Goal: Task Accomplishment & Management: Manage account settings

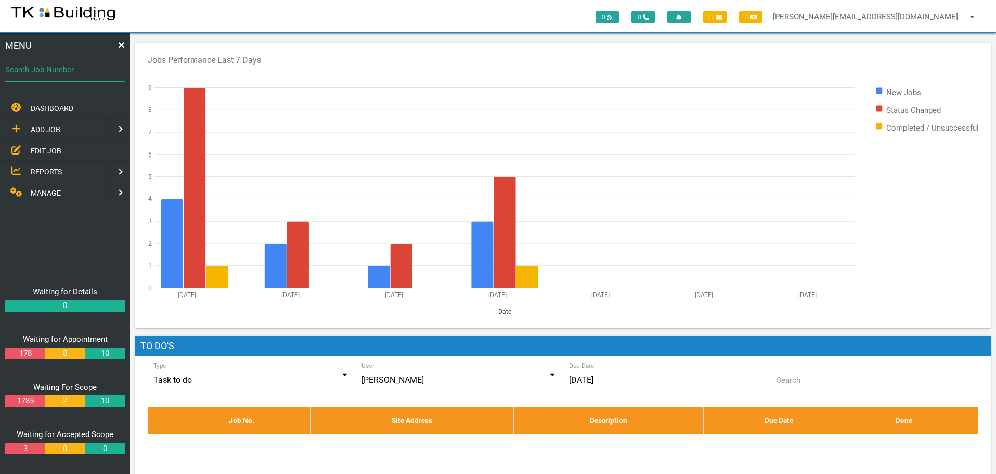
click at [47, 76] on input "Search Job Number" at bounding box center [65, 70] width 120 height 24
type input "27954"
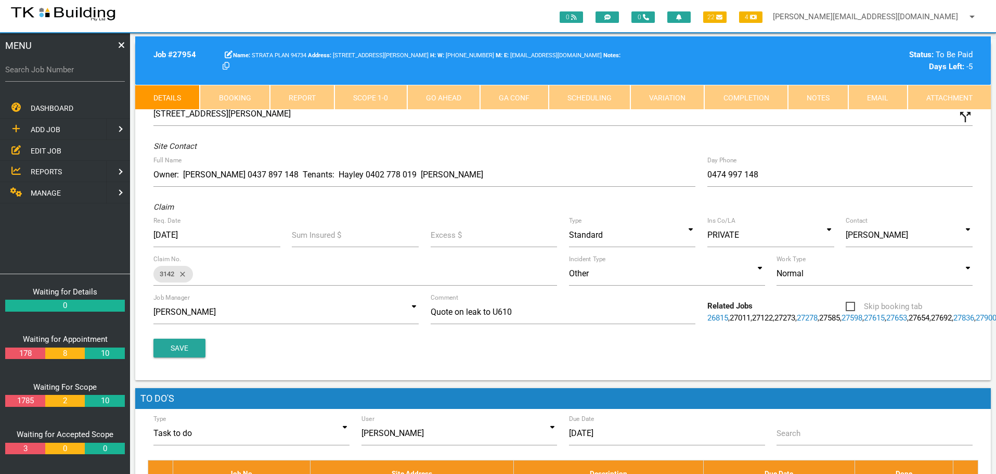
click at [830, 96] on link "Notes" at bounding box center [818, 97] width 60 height 25
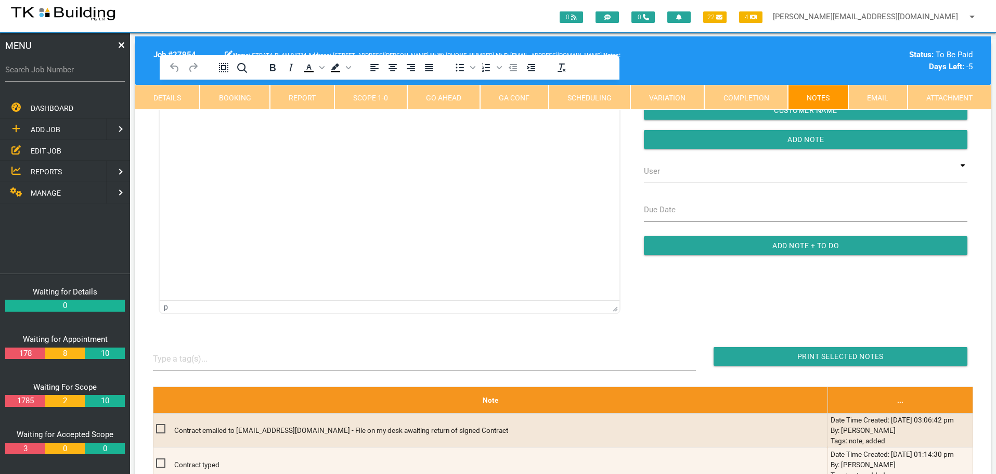
click at [222, 127] on html at bounding box center [390, 103] width 460 height 47
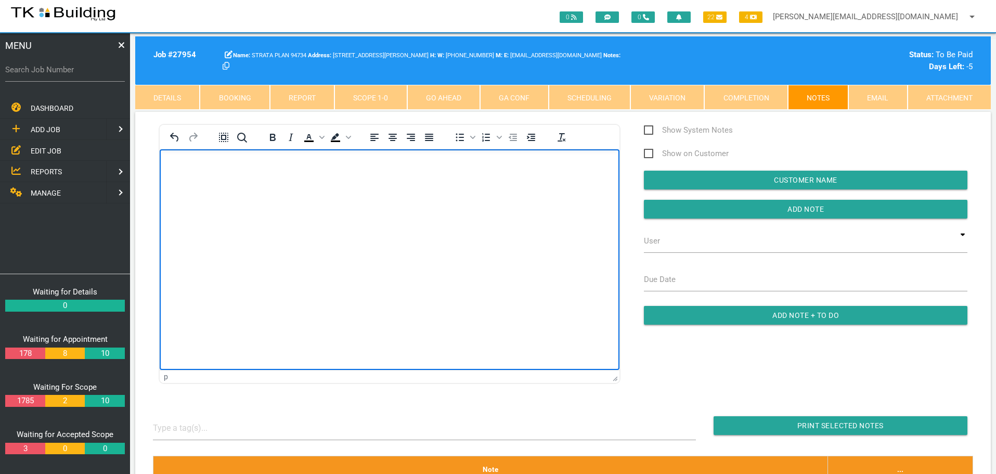
click at [180, 174] on body "Rich Text Area. Press ALT-0 for help." at bounding box center [390, 179] width 460 height 34
click at [186, 185] on p "Rich Text Area. Press ALT-0 for help." at bounding box center [390, 188] width 434 height 9
click at [190, 209] on p "Rich Text Area. Press ALT-0 for help." at bounding box center [390, 211] width 434 height 9
click at [233, 210] on p "Regards," at bounding box center [390, 211] width 434 height 9
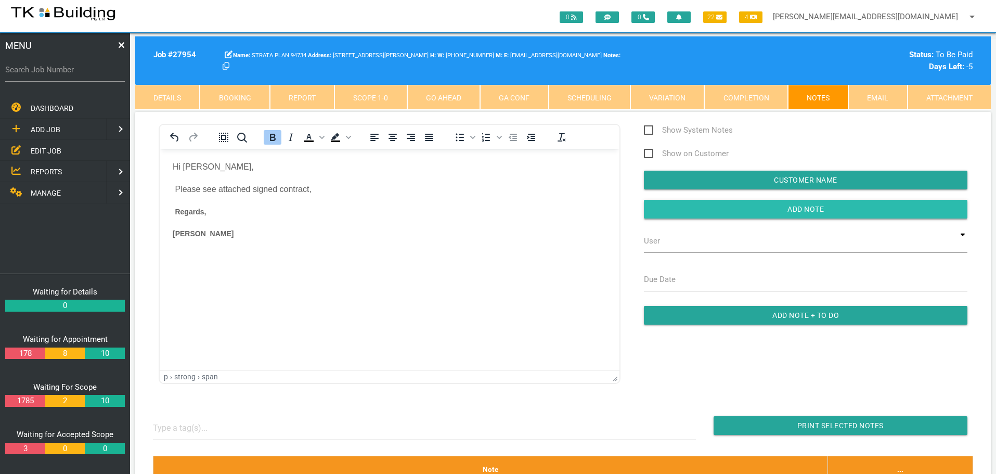
click at [658, 210] on input "button" at bounding box center [806, 209] width 324 height 19
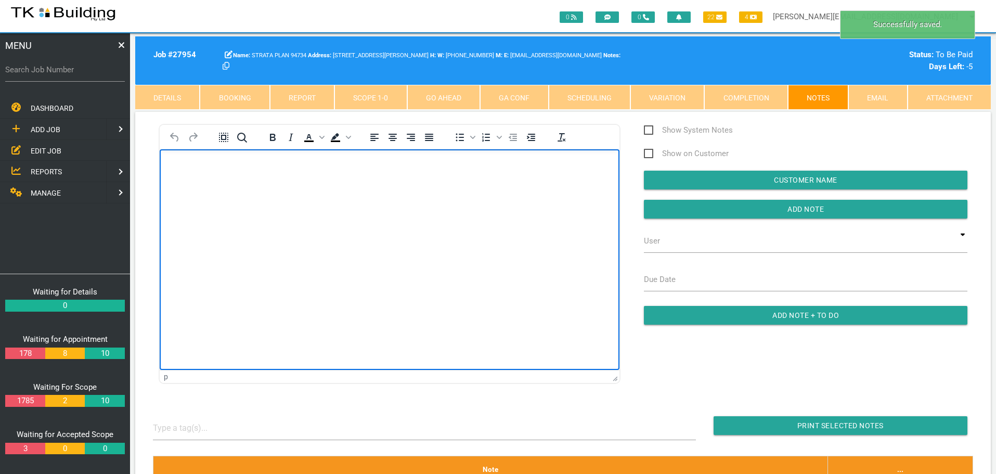
click at [208, 172] on body "Rich Text Area. Press ALT-0 for help." at bounding box center [390, 179] width 460 height 34
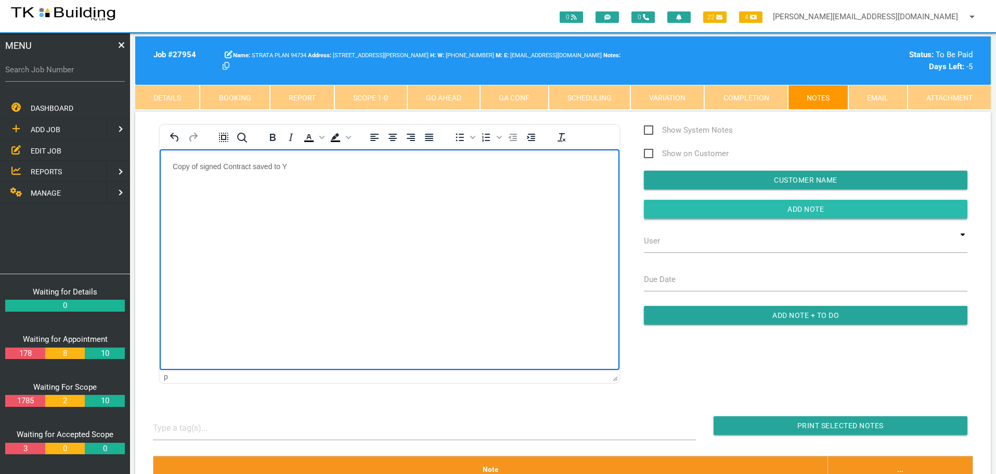
click at [746, 206] on input "Add Note" at bounding box center [806, 209] width 324 height 19
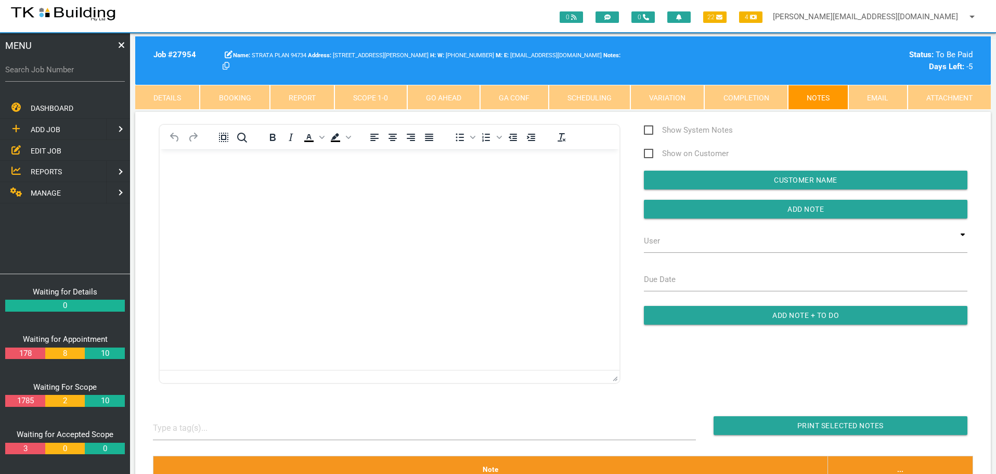
click at [45, 173] on span "REPORTS" at bounding box center [46, 172] width 31 height 8
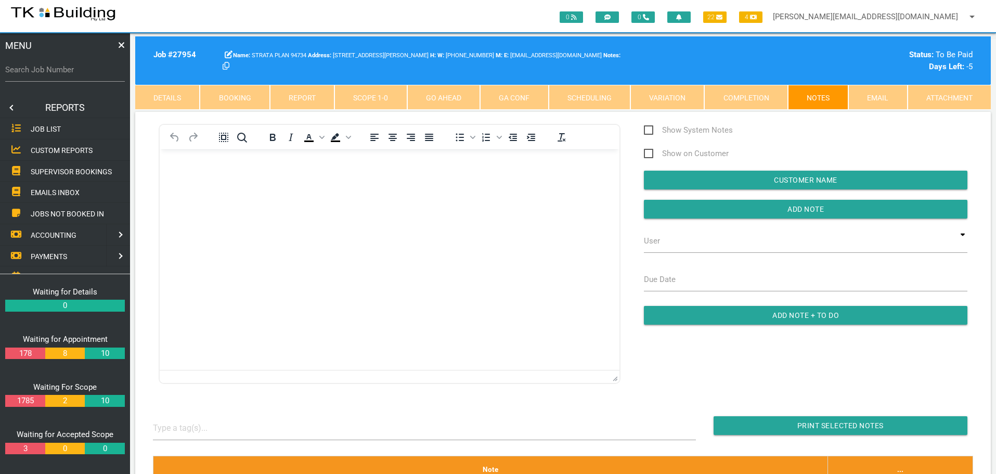
click at [101, 169] on span "SUPERVISOR BOOKINGS" at bounding box center [71, 171] width 81 height 8
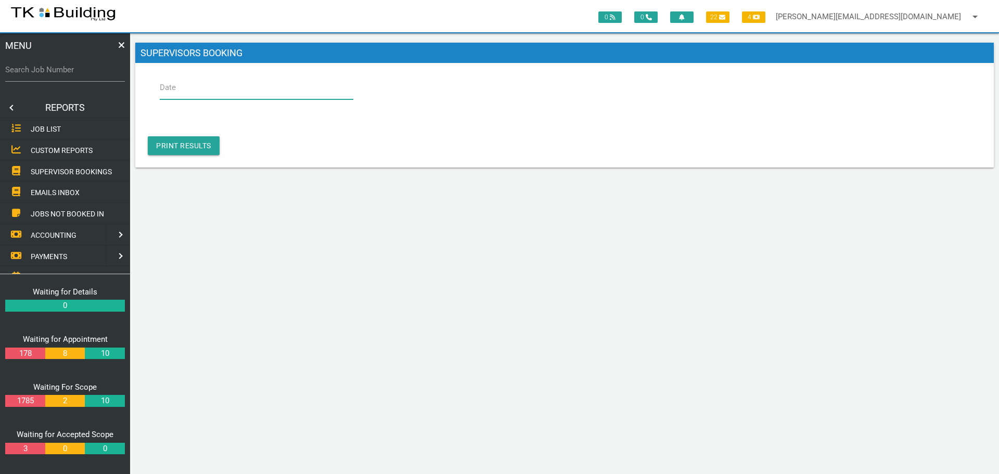
click at [183, 93] on input "Date" at bounding box center [257, 87] width 194 height 24
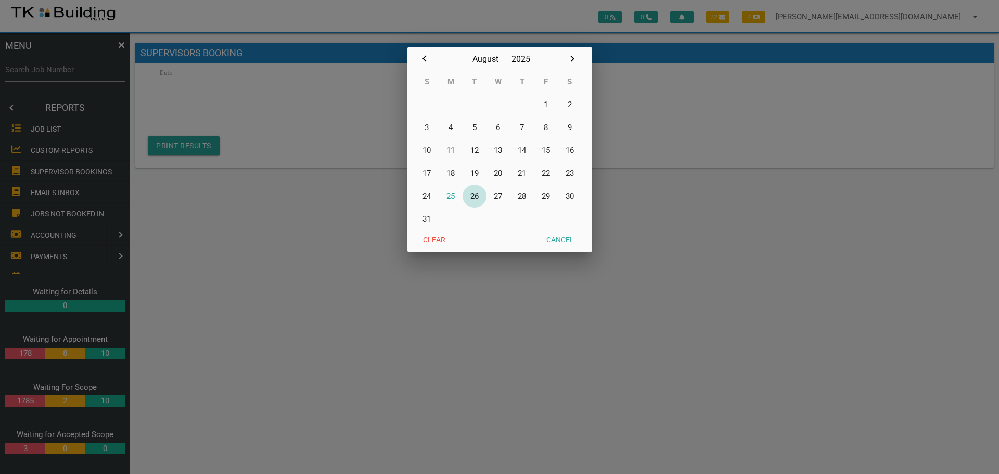
click at [476, 196] on button "26" at bounding box center [475, 196] width 24 height 23
type input "[DATE]"
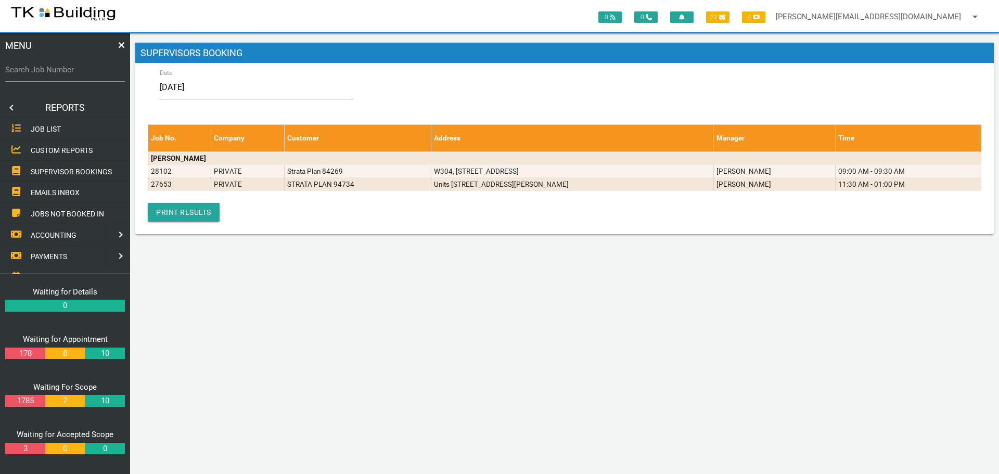
click at [12, 107] on link at bounding box center [10, 107] width 21 height 21
click at [36, 149] on span "EDIT JOB" at bounding box center [46, 150] width 31 height 8
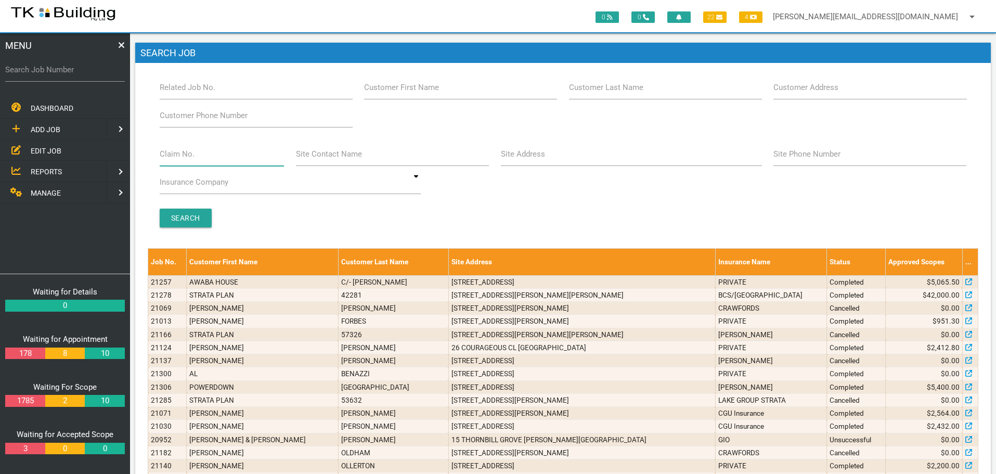
click at [207, 157] on input "Claim No." at bounding box center [222, 154] width 125 height 24
type input "068103"
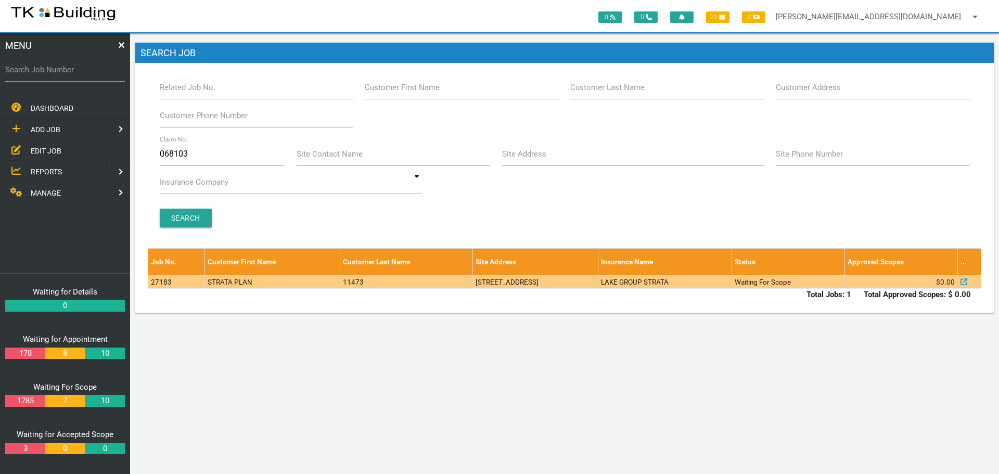
click at [403, 285] on td "11473" at bounding box center [406, 281] width 133 height 13
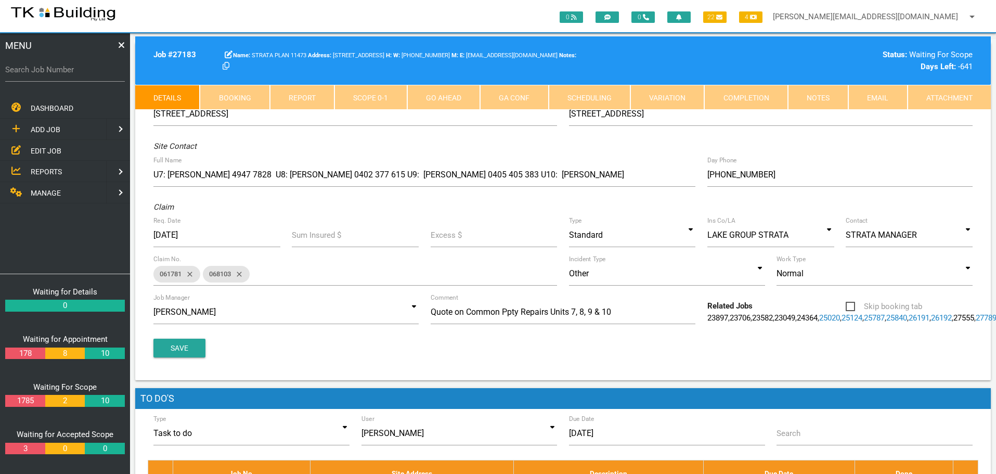
click at [803, 98] on link "Notes" at bounding box center [818, 97] width 60 height 25
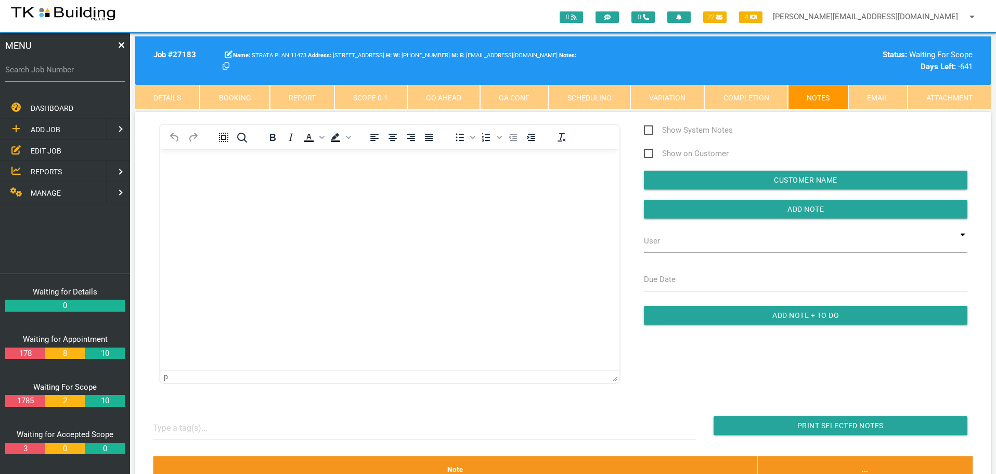
click at [46, 169] on span "REPORTS" at bounding box center [46, 172] width 31 height 8
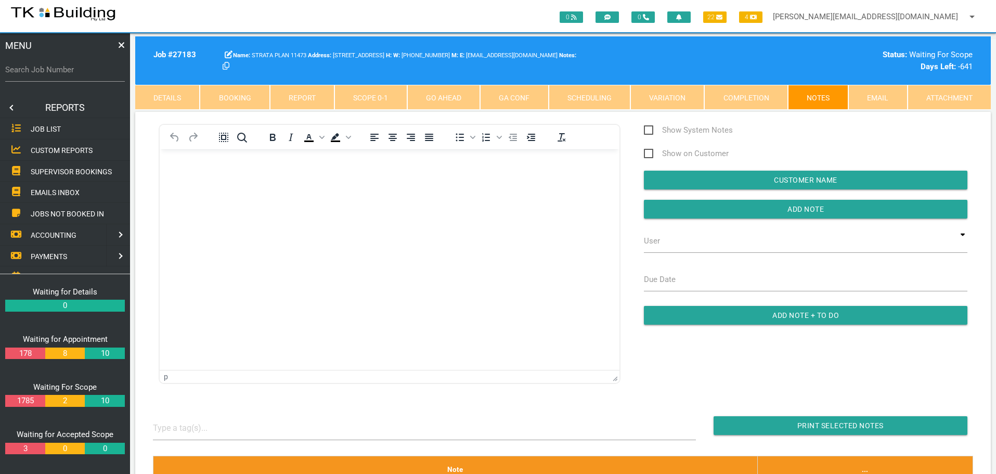
click at [46, 169] on span "SUPERVISOR BOOKINGS" at bounding box center [71, 171] width 81 height 8
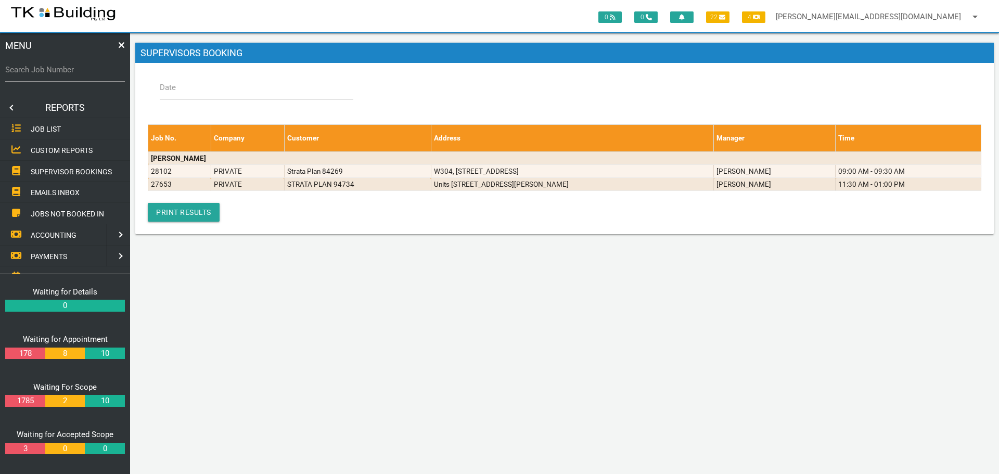
click at [173, 88] on label "Date" at bounding box center [168, 88] width 16 height 12
click at [173, 88] on input "Date" at bounding box center [257, 87] width 194 height 24
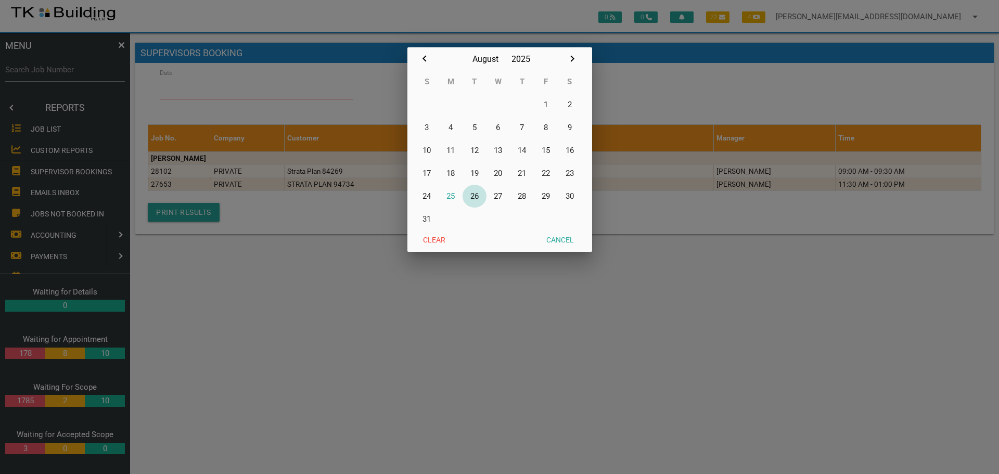
click at [476, 197] on button "26" at bounding box center [475, 196] width 24 height 23
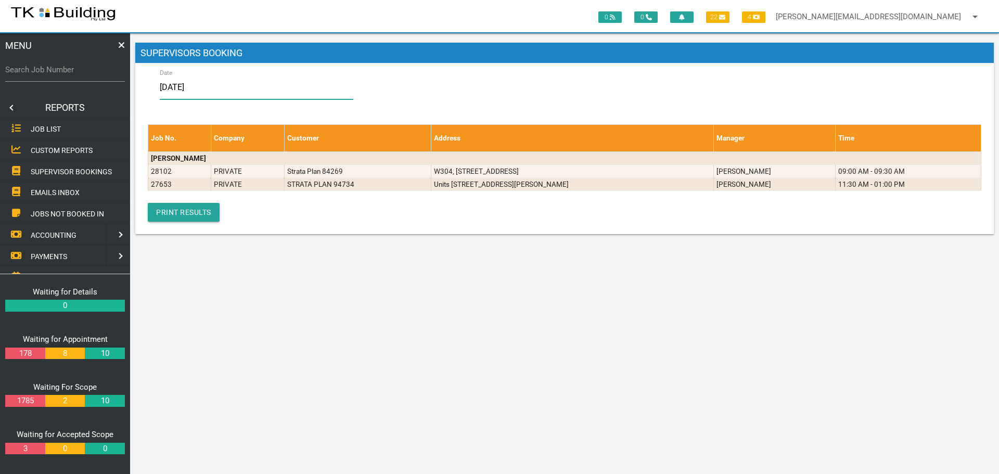
click at [217, 88] on input "[DATE]" at bounding box center [257, 87] width 194 height 24
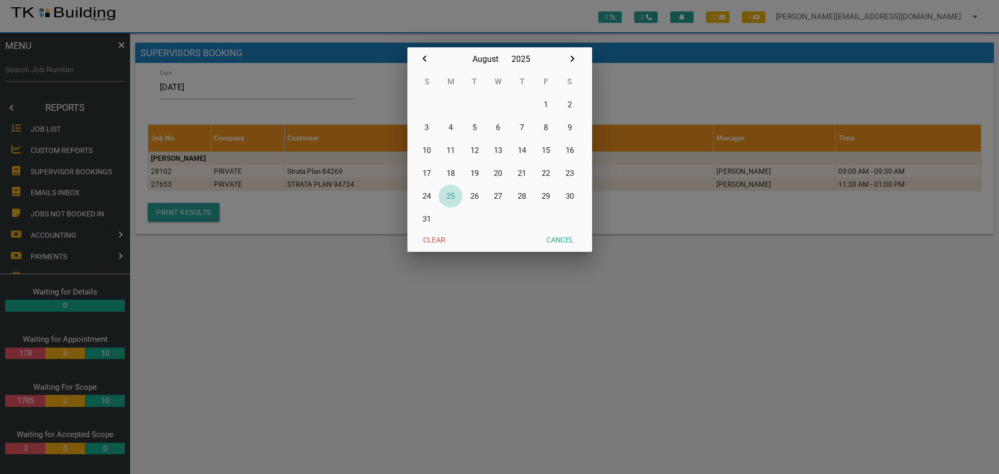
click at [452, 194] on button "25" at bounding box center [451, 196] width 24 height 23
type input "[DATE]"
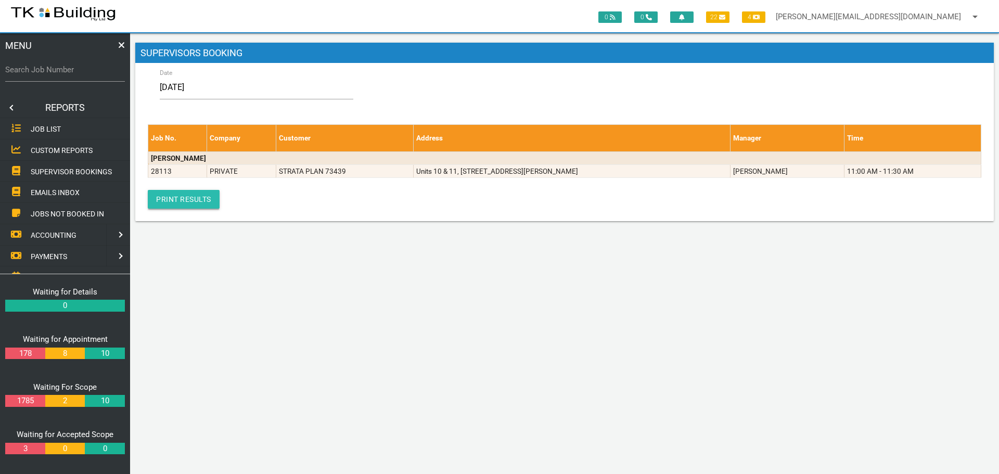
click at [184, 197] on link "Print Results" at bounding box center [184, 199] width 72 height 19
click at [9, 103] on link at bounding box center [10, 107] width 21 height 21
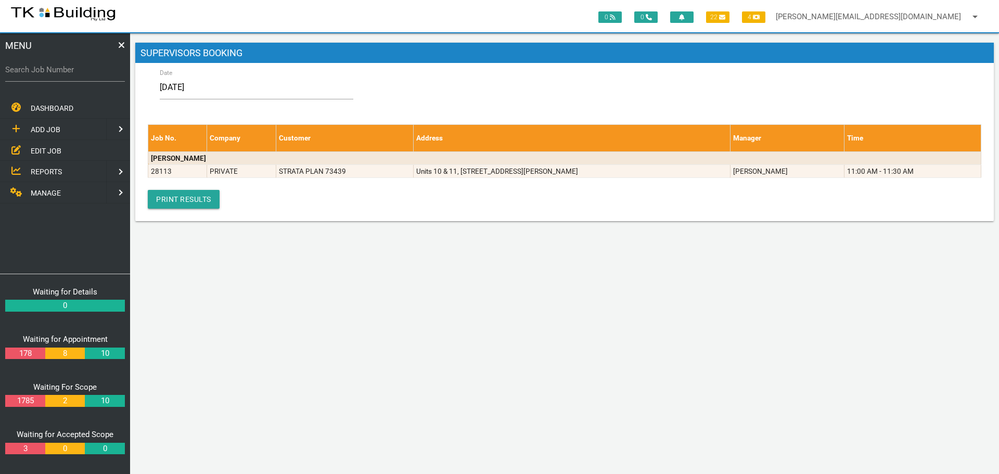
click at [48, 146] on span "EDIT JOB" at bounding box center [46, 150] width 31 height 8
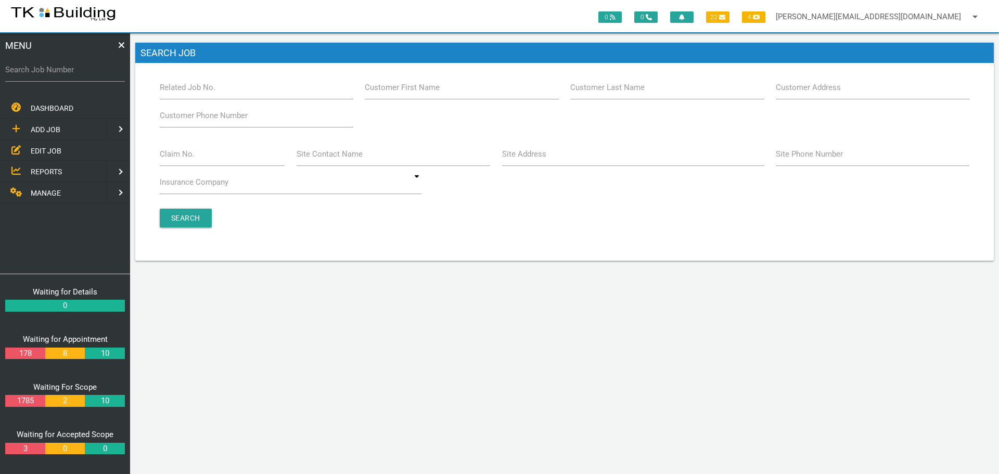
click at [598, 91] on label "Customer Last Name" at bounding box center [607, 88] width 74 height 12
click at [598, 91] on input "Customer Last Name" at bounding box center [667, 87] width 194 height 24
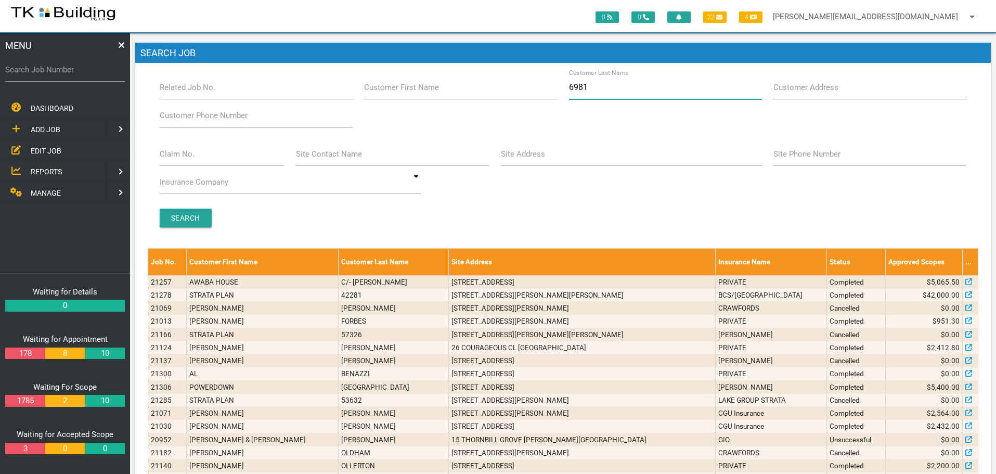
type input "69812"
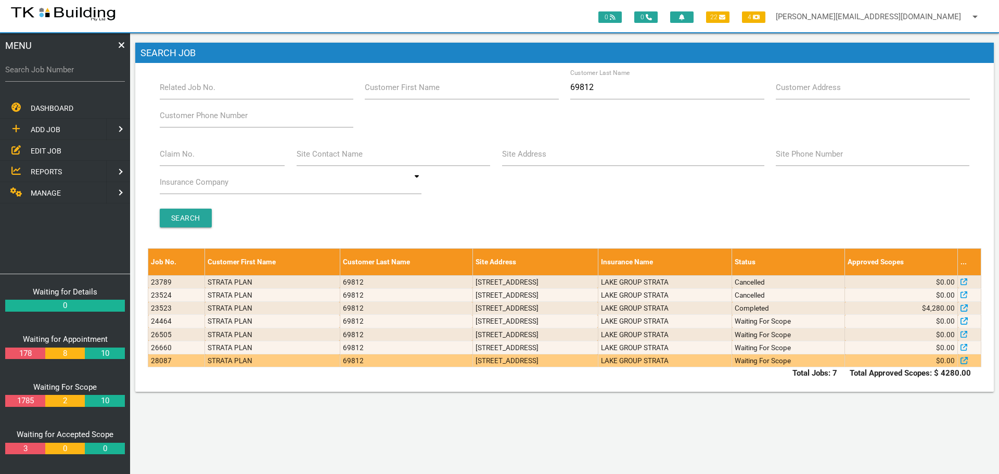
click at [598, 362] on td "[STREET_ADDRESS]" at bounding box center [534, 360] width 125 height 13
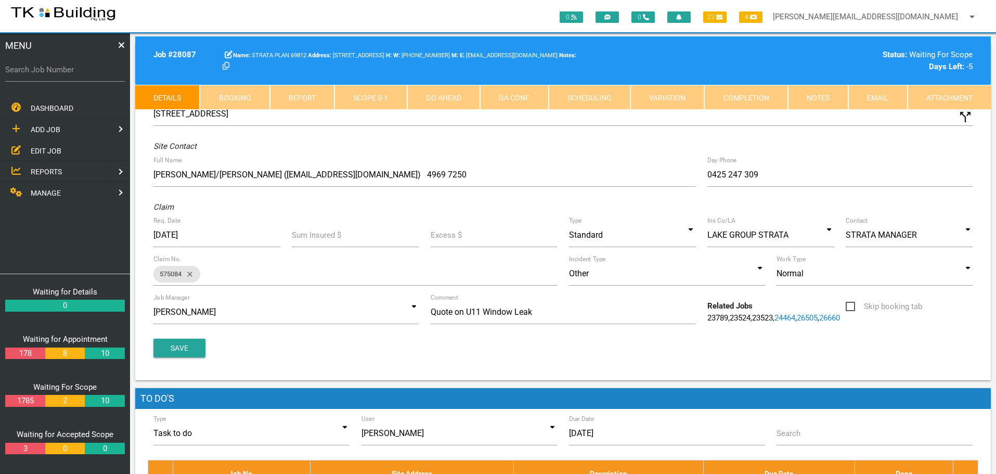
click at [830, 96] on link "Notes" at bounding box center [818, 97] width 60 height 25
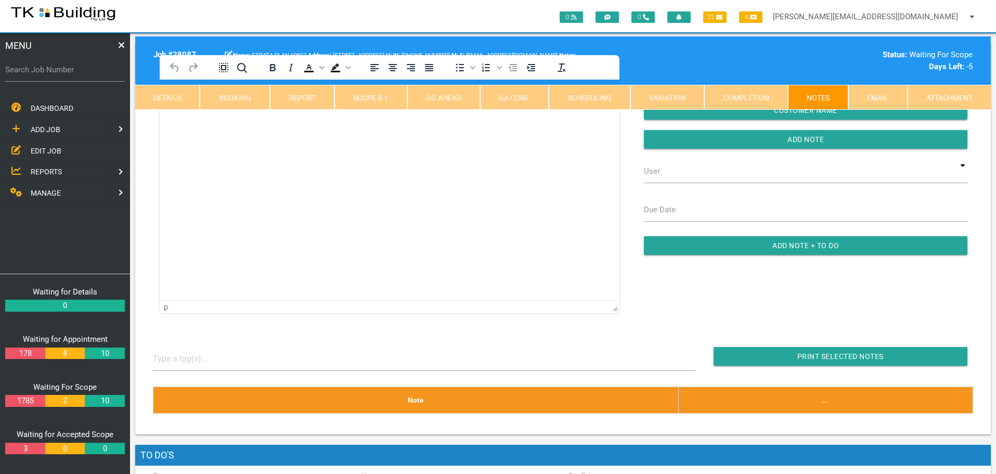
click at [233, 99] on link "Booking" at bounding box center [235, 97] width 70 height 25
select select "7"
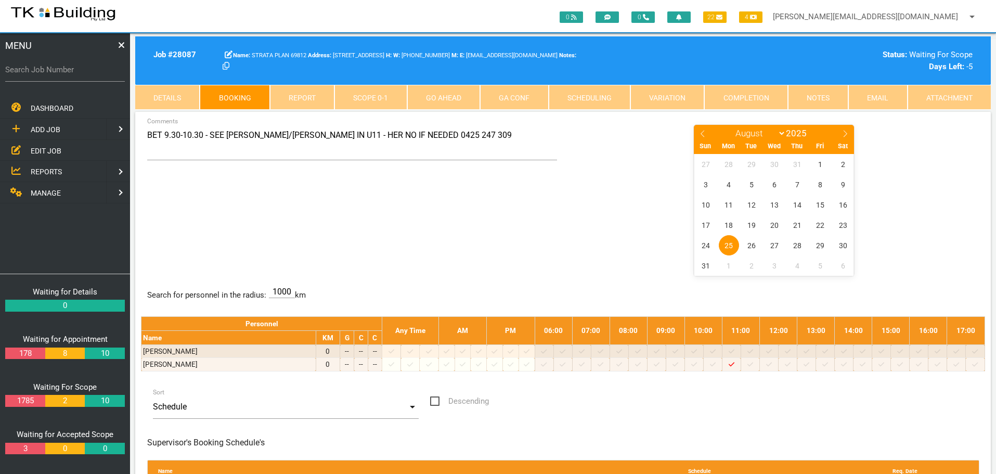
click at [832, 98] on link "Notes" at bounding box center [818, 97] width 60 height 25
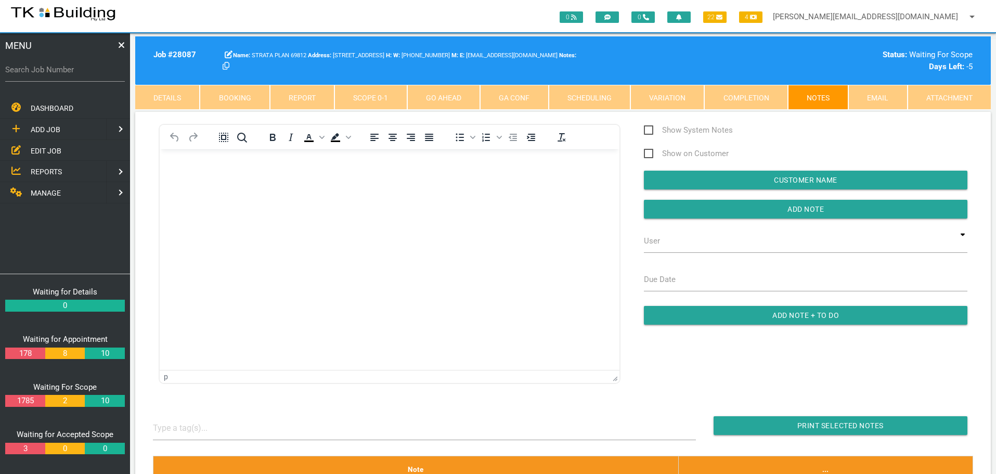
click at [177, 172] on body "Rich Text Area. Press ALT-0 for help." at bounding box center [390, 179] width 460 height 34
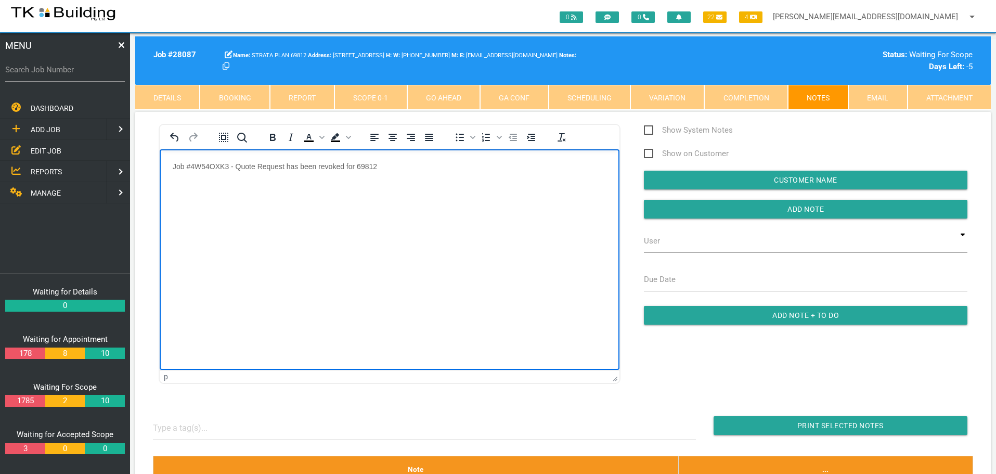
click at [178, 184] on p "Rich Text Area. Press ALT-0 for help." at bounding box center [390, 187] width 434 height 8
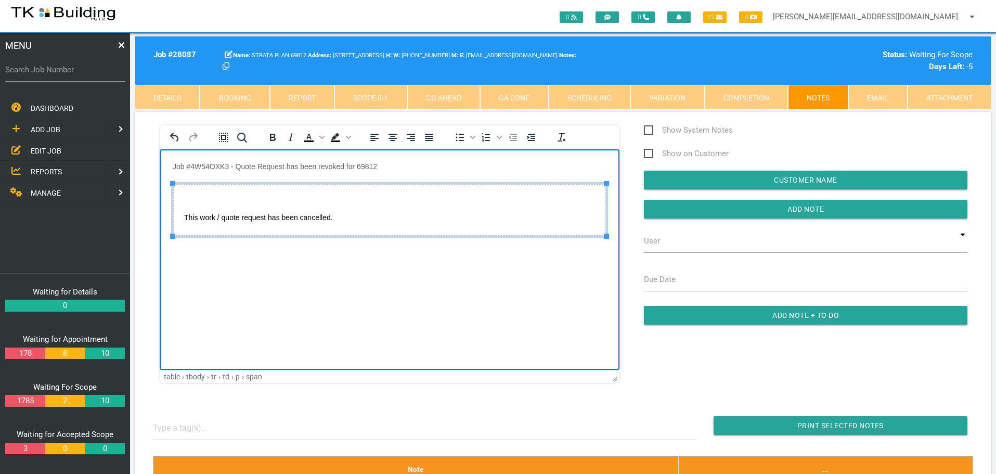
click at [341, 191] on td "This work / quote request has been cancelled." at bounding box center [389, 210] width 433 height 52
click at [407, 163] on p "Job #4W54OXK3 - Quote Request has been revoked for 69812" at bounding box center [390, 166] width 434 height 8
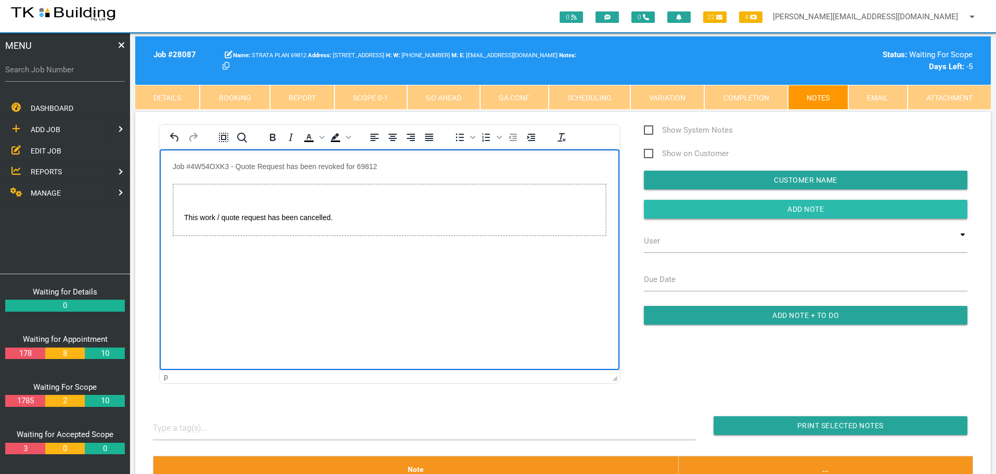
click at [648, 207] on input "Add Note" at bounding box center [806, 209] width 324 height 19
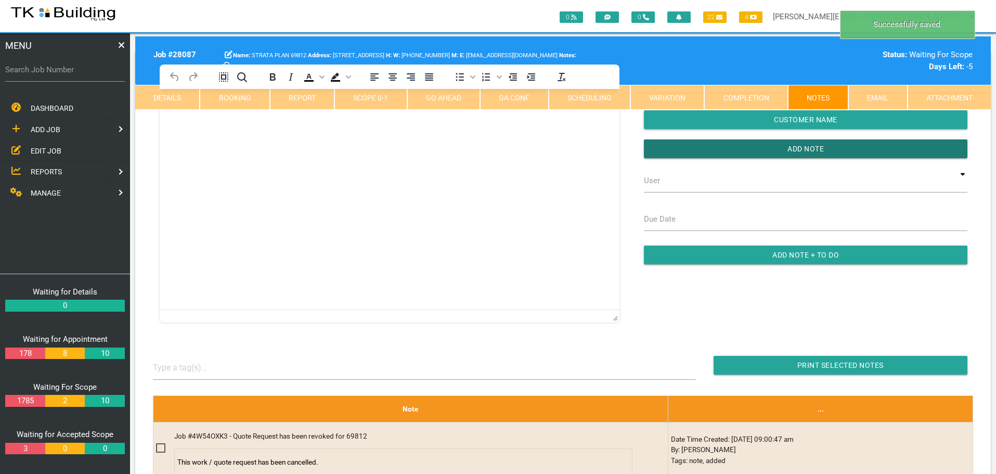
scroll to position [156, 0]
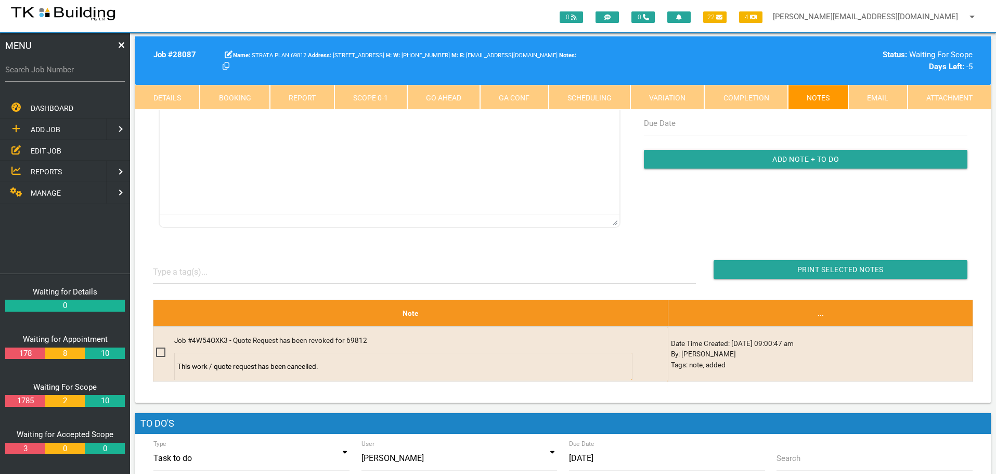
click at [753, 102] on link "Completion" at bounding box center [746, 97] width 83 height 25
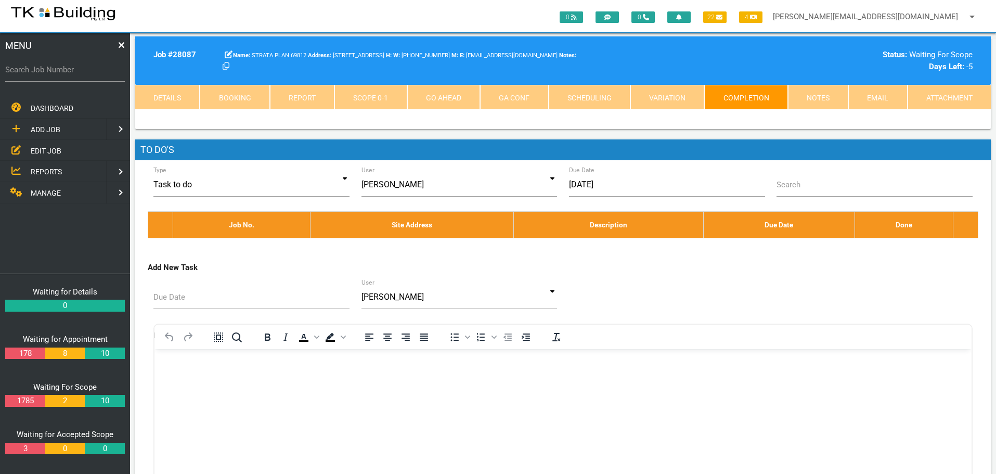
scroll to position [0, 0]
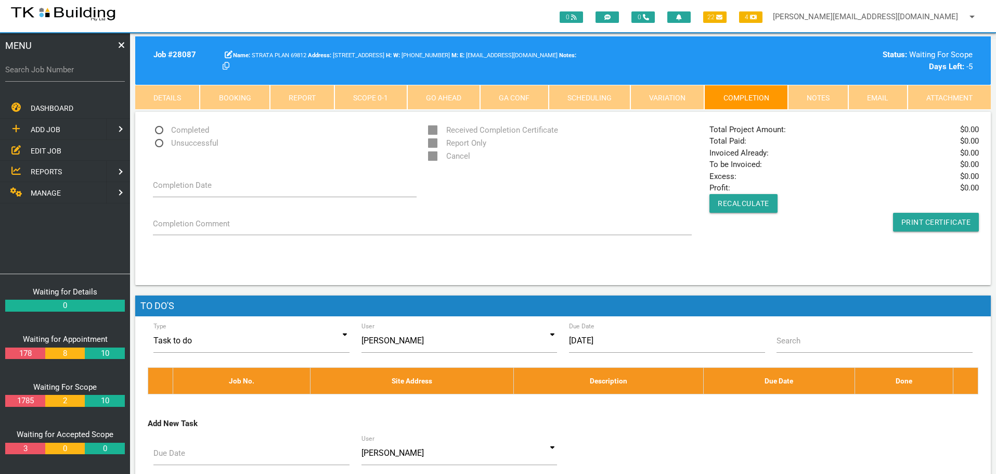
click at [158, 143] on span "Unsuccessful" at bounding box center [186, 143] width 66 height 13
click at [158, 143] on input "Unsuccessful" at bounding box center [156, 140] width 7 height 7
radio input "true"
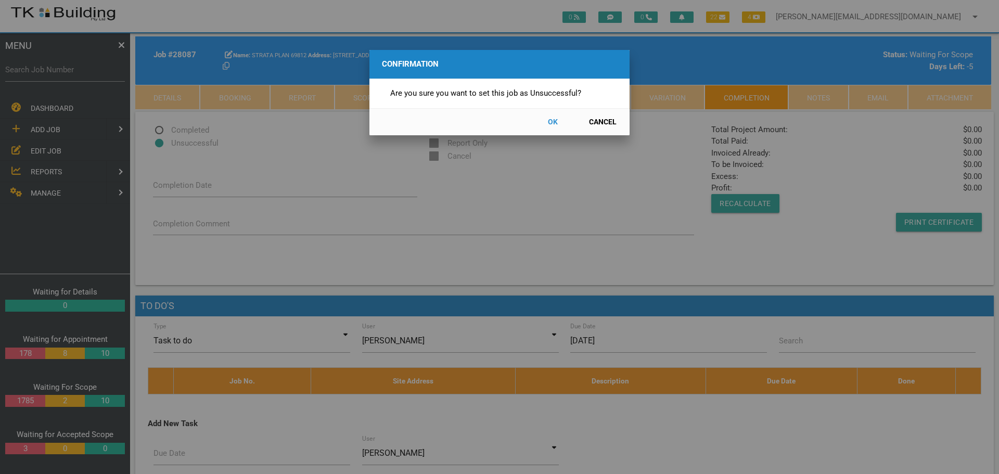
click at [554, 119] on button "OK" at bounding box center [553, 122] width 46 height 18
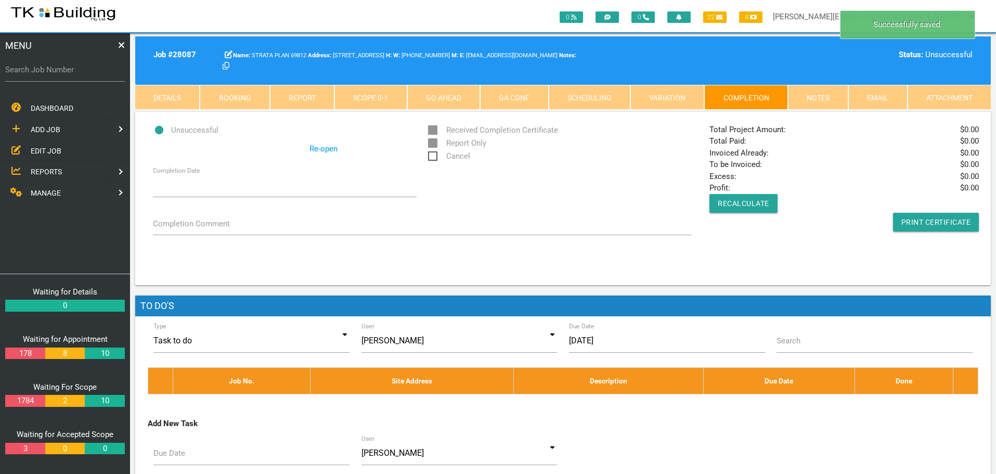
click at [431, 155] on span "Cancel" at bounding box center [449, 156] width 42 height 13
click at [431, 155] on input "Cancel" at bounding box center [431, 153] width 7 height 7
click at [801, 96] on link "Notes" at bounding box center [818, 97] width 60 height 25
